Goal: Transaction & Acquisition: Purchase product/service

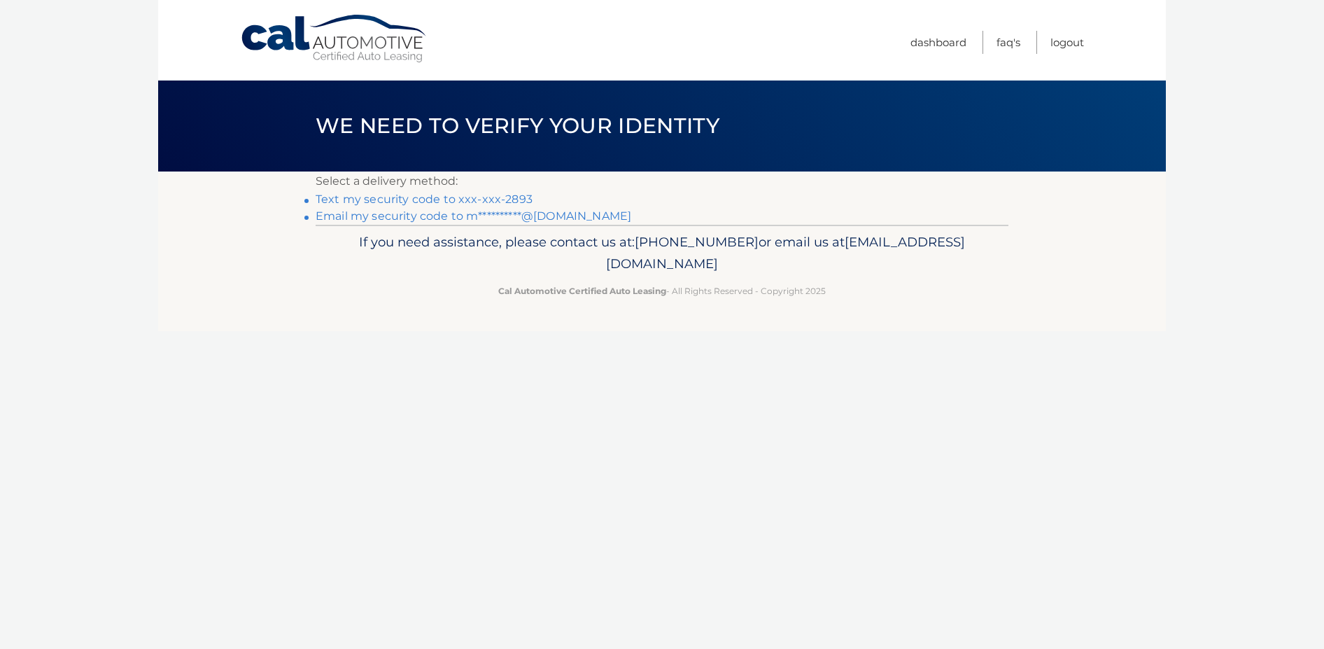
click at [494, 206] on link "Text my security code to xxx-xxx-2893" at bounding box center [424, 198] width 217 height 13
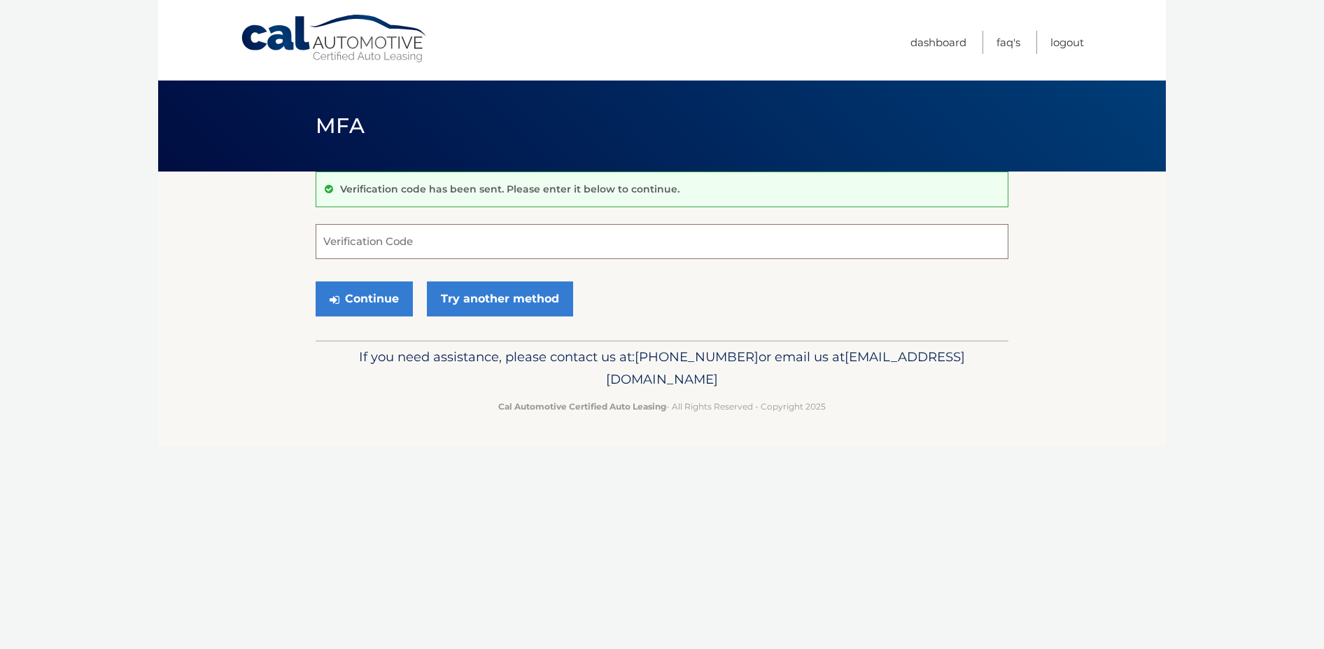
click at [426, 250] on input "Verification Code" at bounding box center [662, 241] width 693 height 35
type input "469620"
click at [359, 309] on button "Continue" at bounding box center [364, 298] width 97 height 35
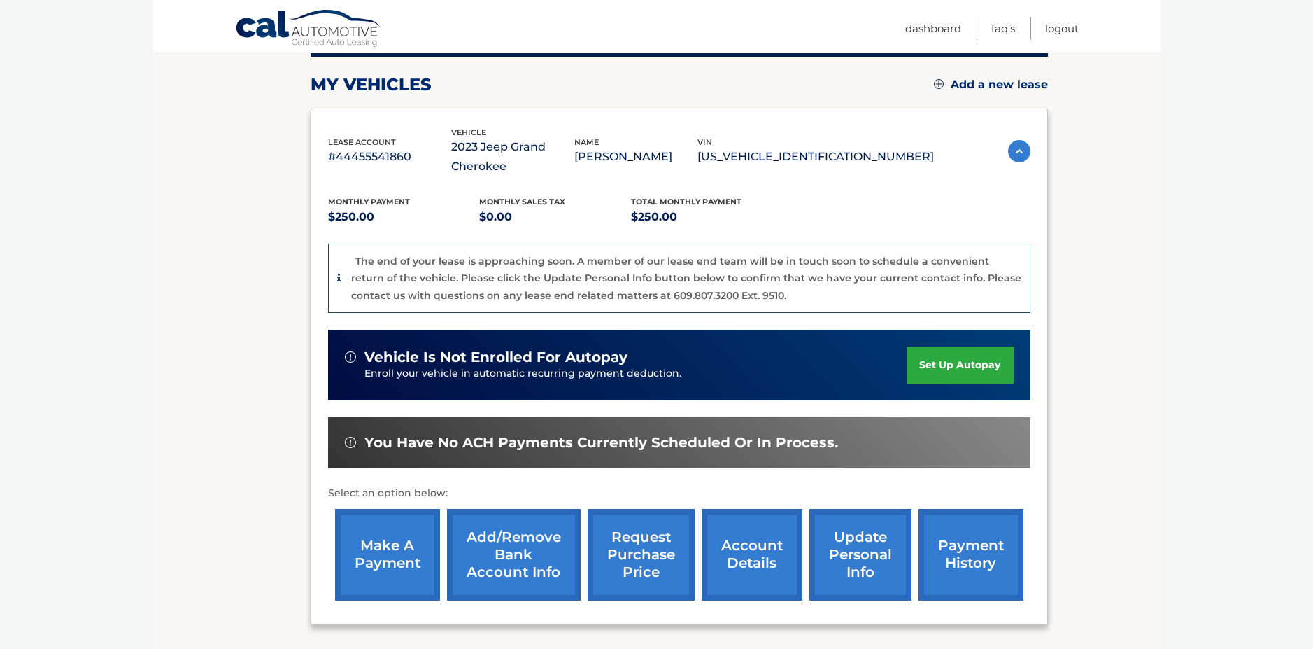
scroll to position [210, 0]
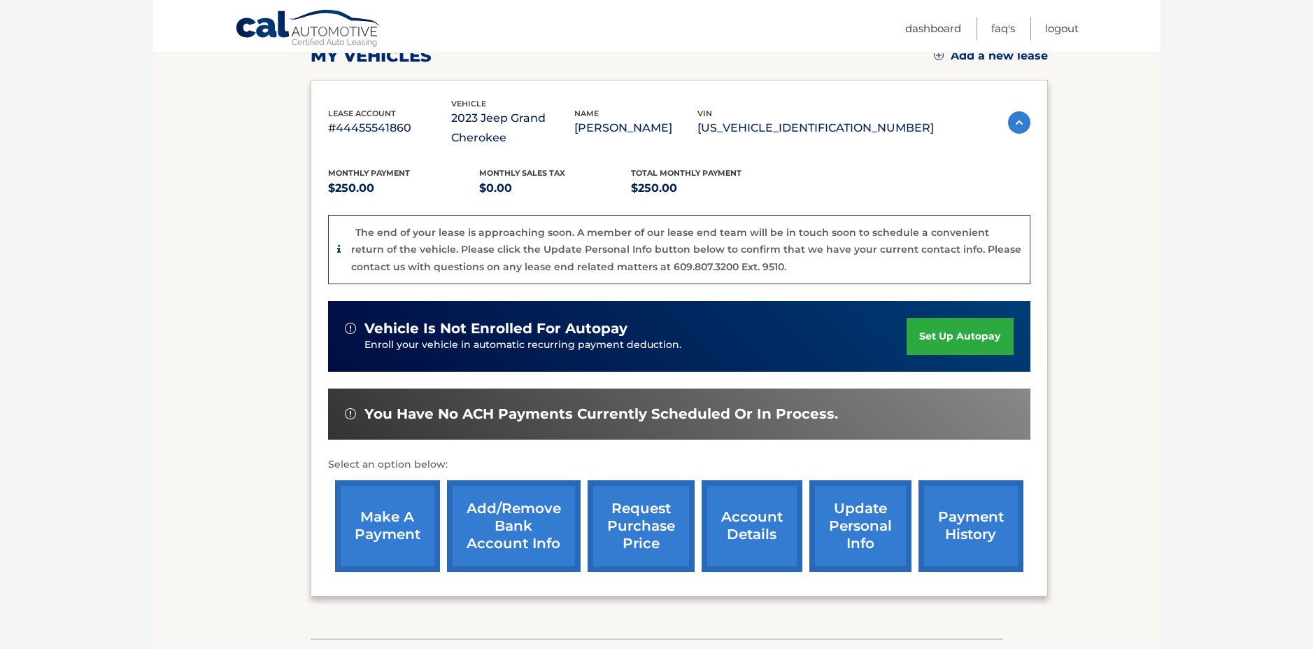
click at [391, 525] on link "make a payment" at bounding box center [387, 526] width 105 height 92
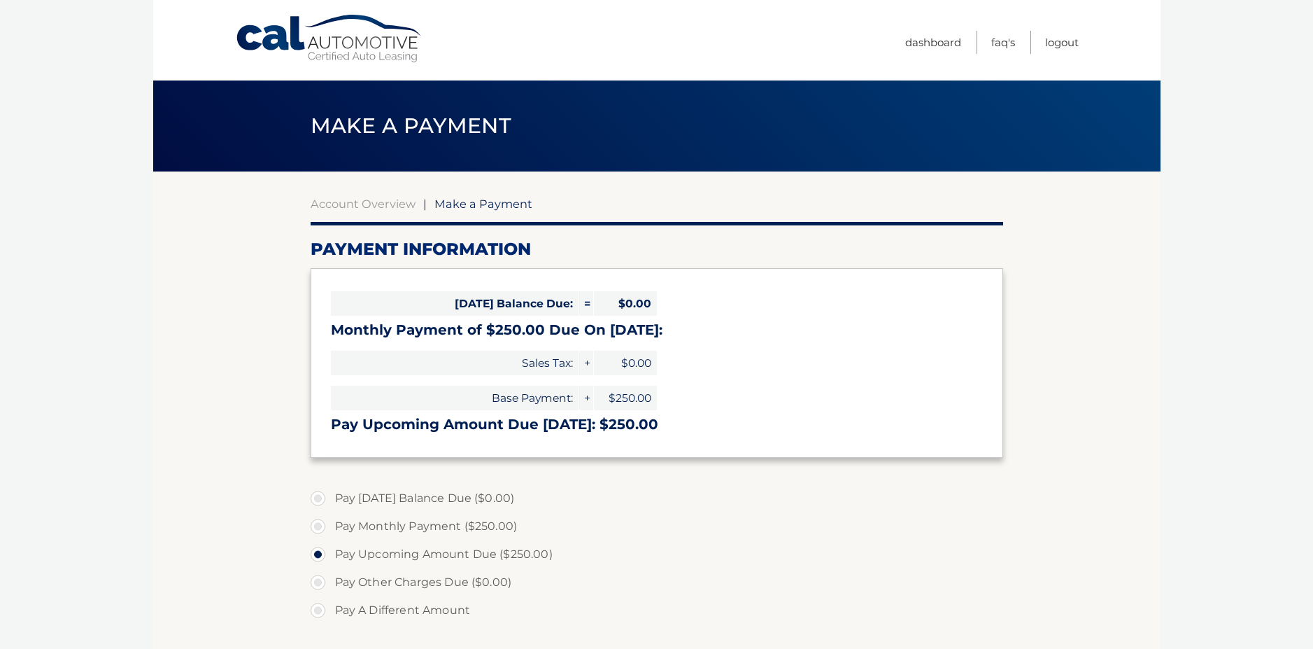
select select "YmY0YThlMjItMGE3Yy00N2JiLTk4YWQtOTc1NjY3OGUxNjBk"
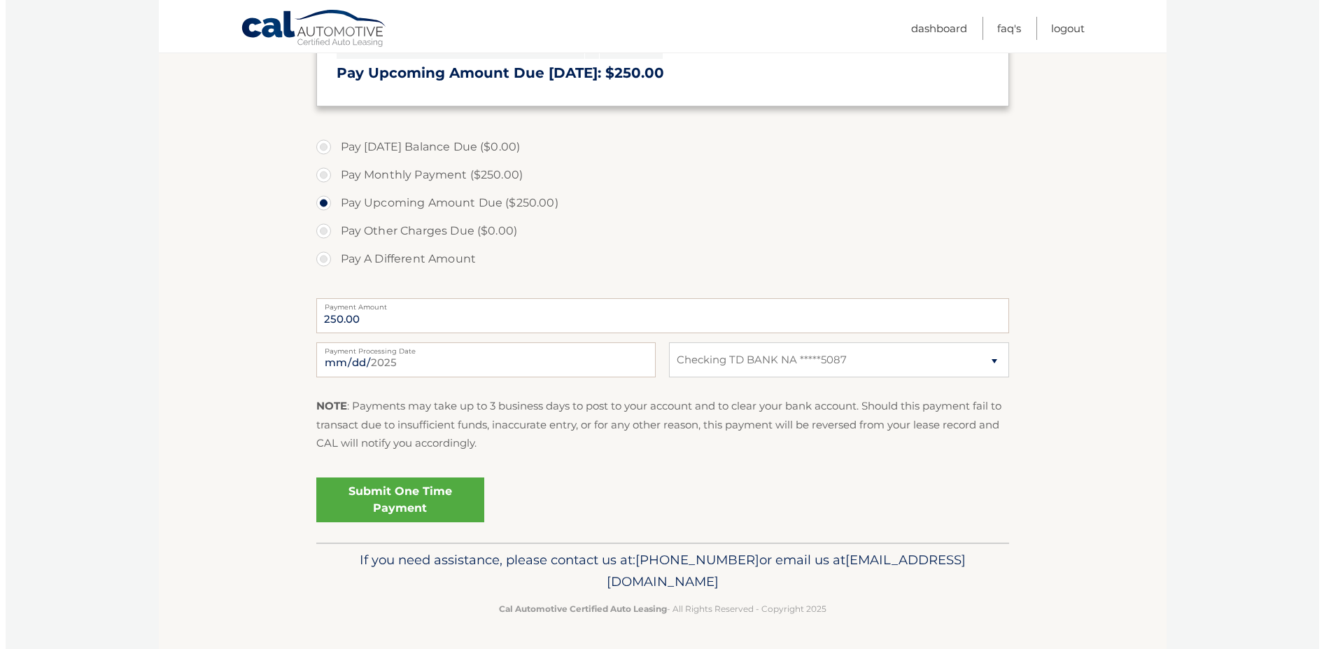
scroll to position [420, 0]
click at [399, 494] on link "Submit One Time Payment" at bounding box center [395, 499] width 168 height 45
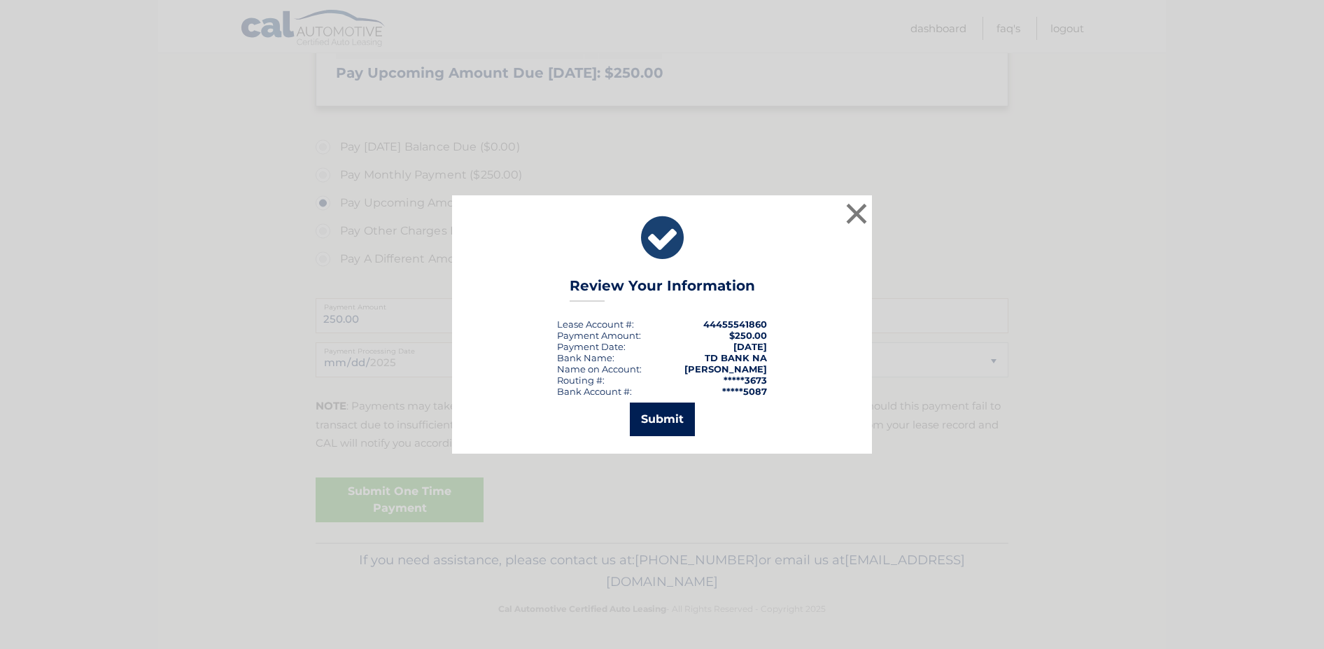
click at [646, 428] on button "Submit" at bounding box center [662, 419] width 65 height 34
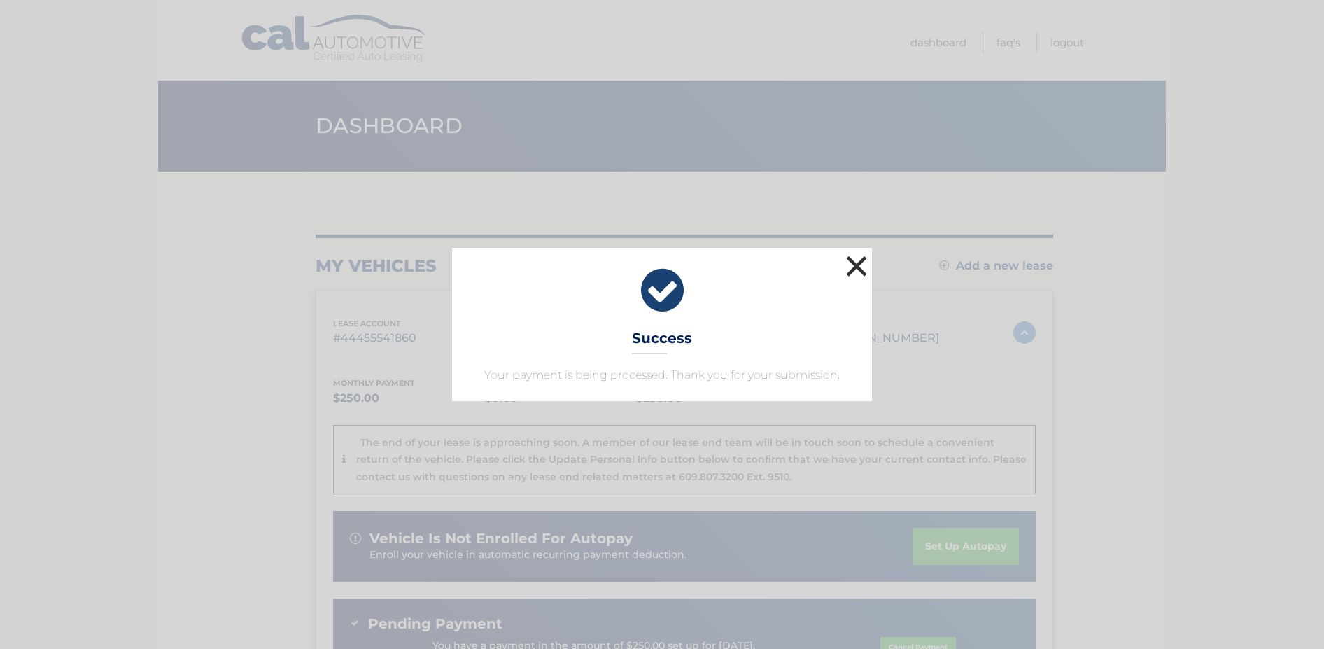
click at [848, 252] on button "×" at bounding box center [856, 266] width 28 height 28
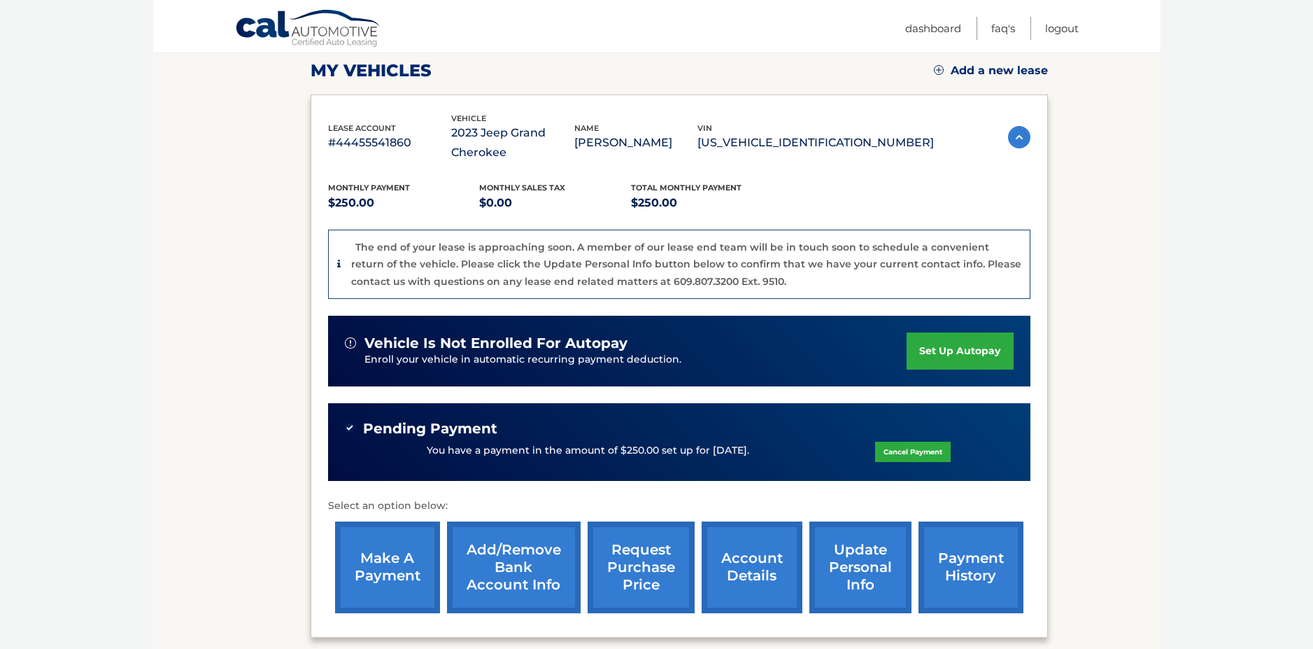
scroll to position [210, 0]
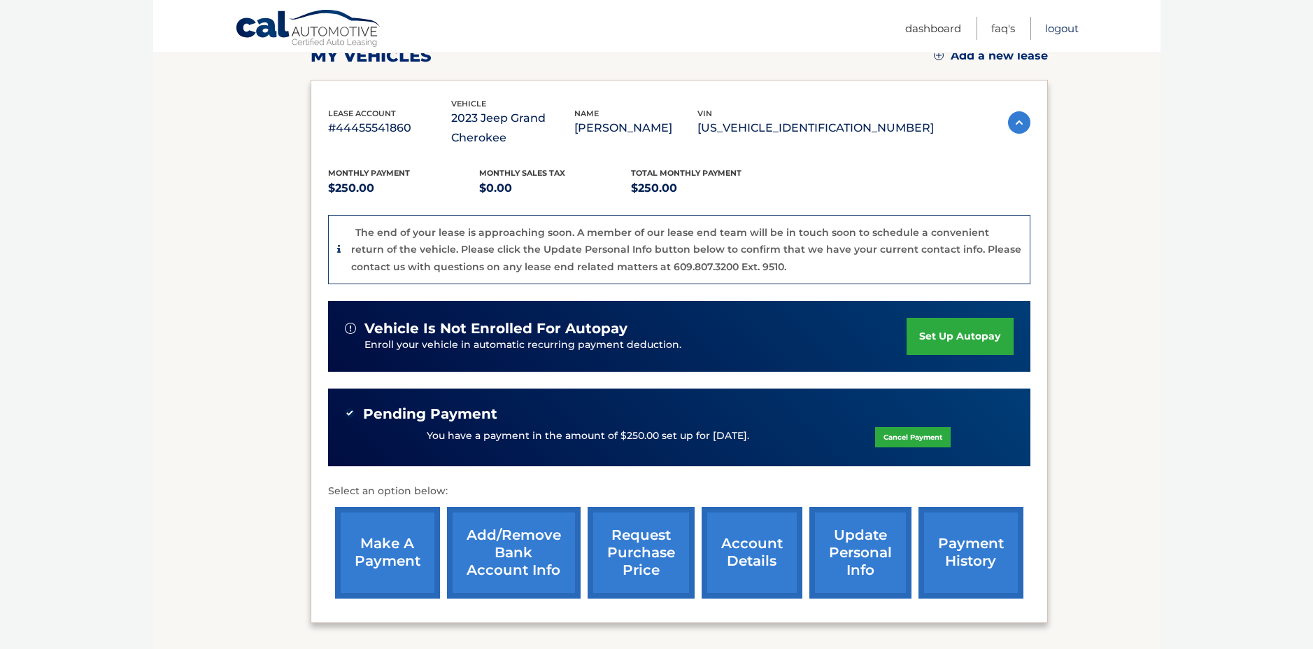
click at [1047, 26] on link "Logout" at bounding box center [1062, 28] width 34 height 23
